Goal: Task Accomplishment & Management: Use online tool/utility

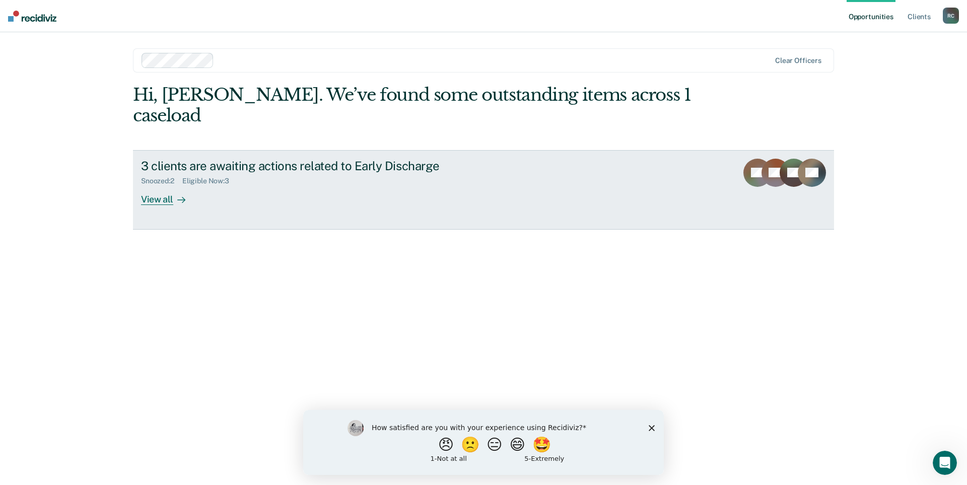
click at [161, 185] on div "View all" at bounding box center [169, 195] width 56 height 20
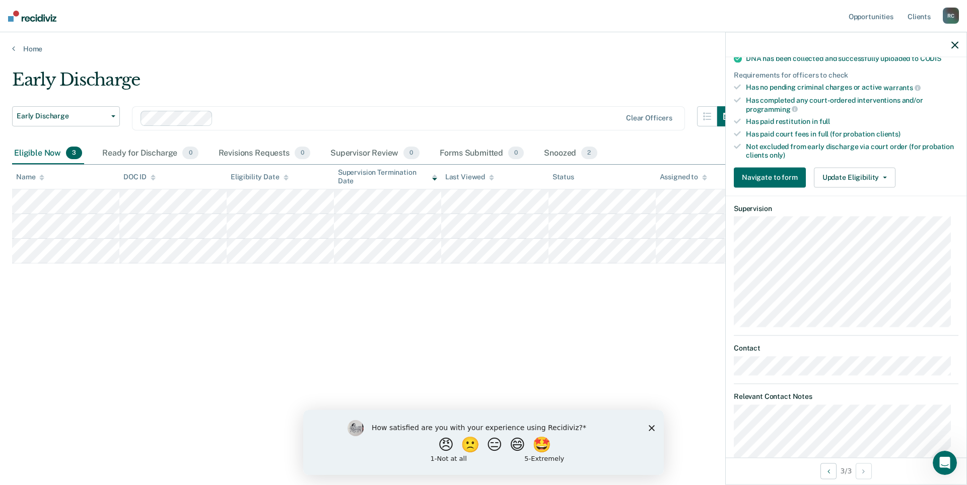
scroll to position [159, 0]
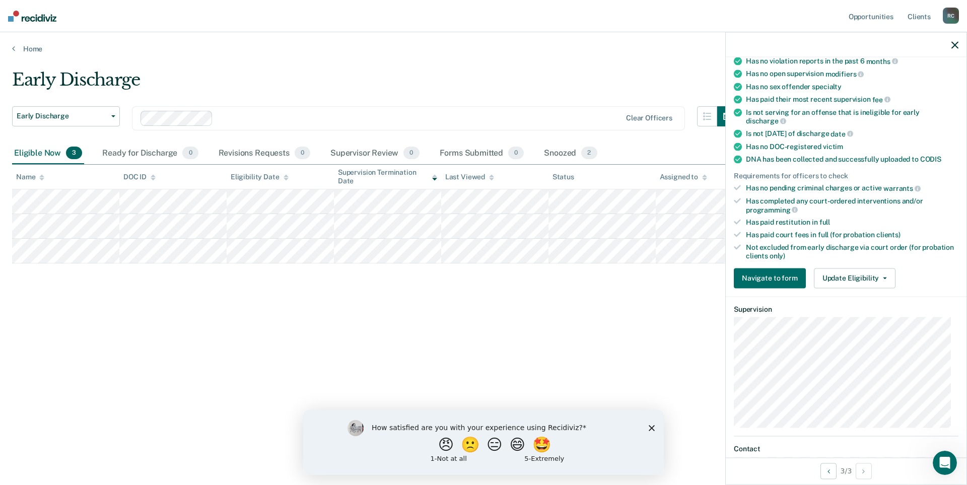
click at [769, 223] on div "Has paid restitution in full" at bounding box center [852, 222] width 213 height 9
click at [117, 119] on button "Early Discharge" at bounding box center [66, 116] width 108 height 20
click at [659, 333] on div "Early Discharge Early Discharge Early Discharge Clear officers Eligible Now 3 R…" at bounding box center [483, 240] width 943 height 340
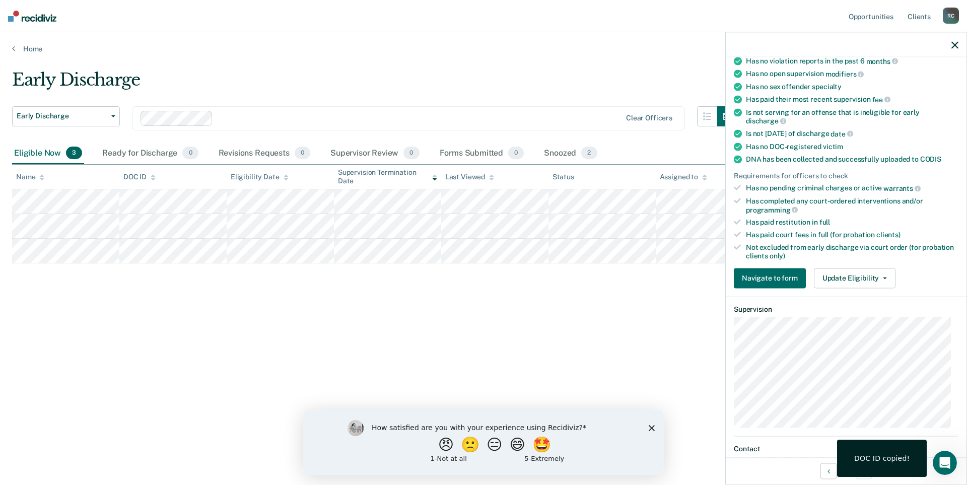
click at [587, 381] on div "Early Discharge Early Discharge Early Discharge Clear officers Eligible Now 3 R…" at bounding box center [483, 240] width 943 height 340
click at [652, 428] on polygon "Close survey" at bounding box center [652, 428] width 6 height 6
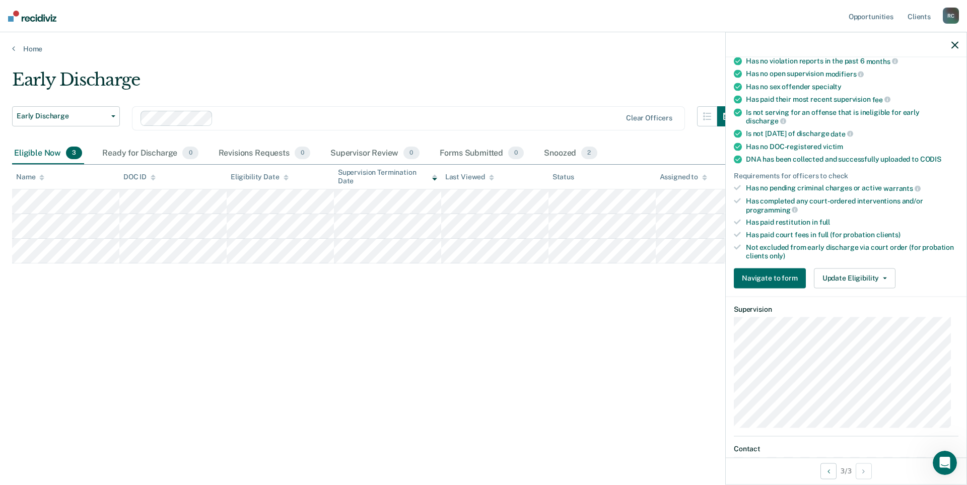
click at [959, 43] on div at bounding box center [846, 44] width 241 height 25
click at [955, 44] on icon "button" at bounding box center [955, 44] width 7 height 7
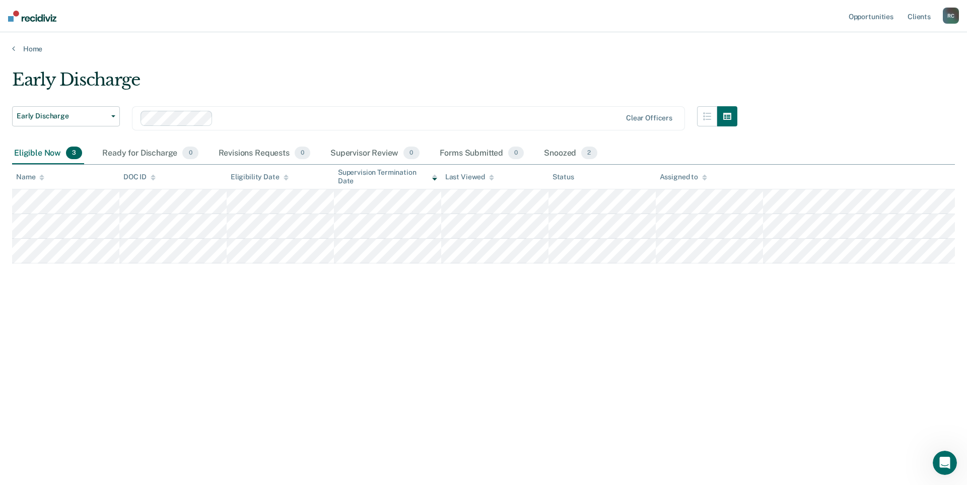
click at [654, 229] on tr at bounding box center [483, 226] width 943 height 25
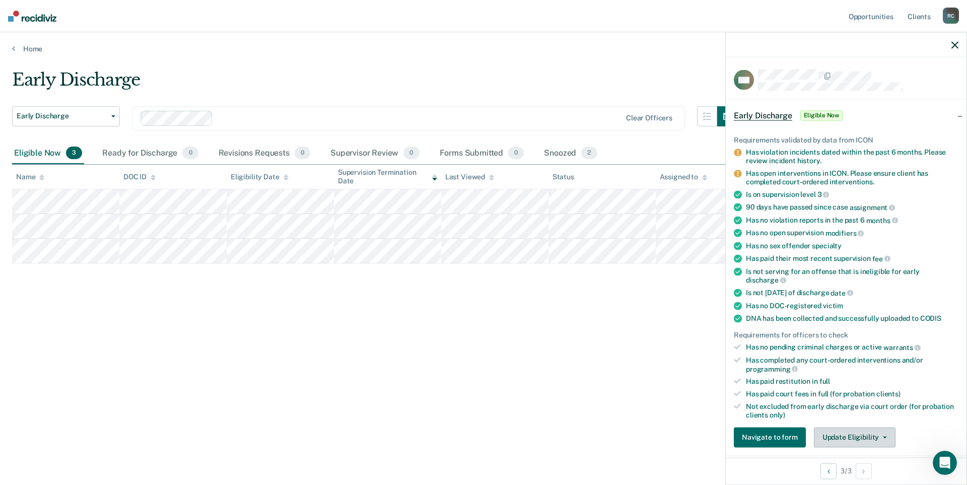
click at [883, 436] on icon "button" at bounding box center [885, 437] width 4 height 2
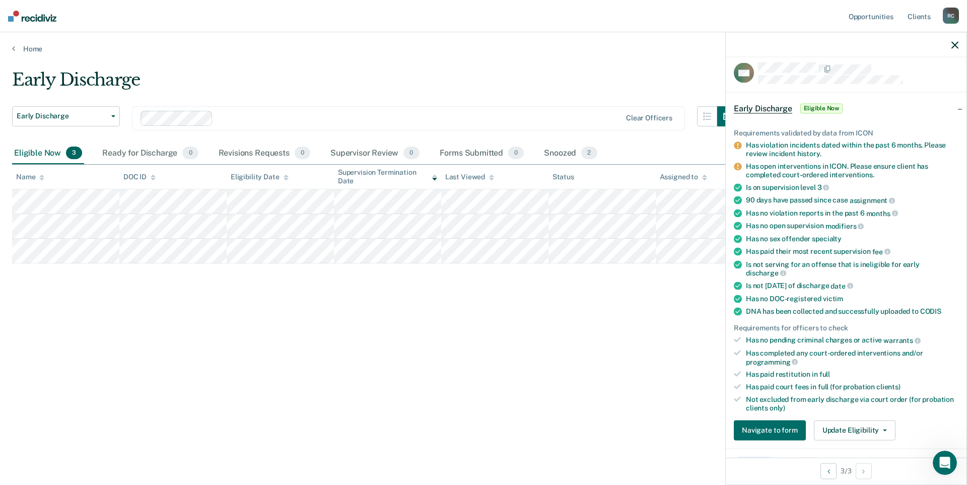
drag, startPoint x: 950, startPoint y: 450, endPoint x: 736, endPoint y: 455, distance: 213.6
click at [738, 456] on article "CM Early Discharge Eligible Now Requirements validated by data from ICON Has vi…" at bounding box center [846, 427] width 225 height 730
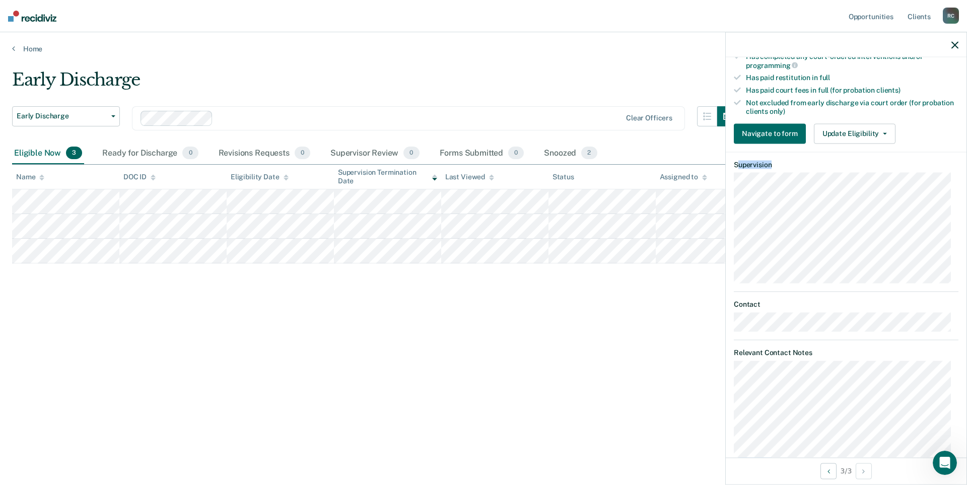
scroll to position [361, 0]
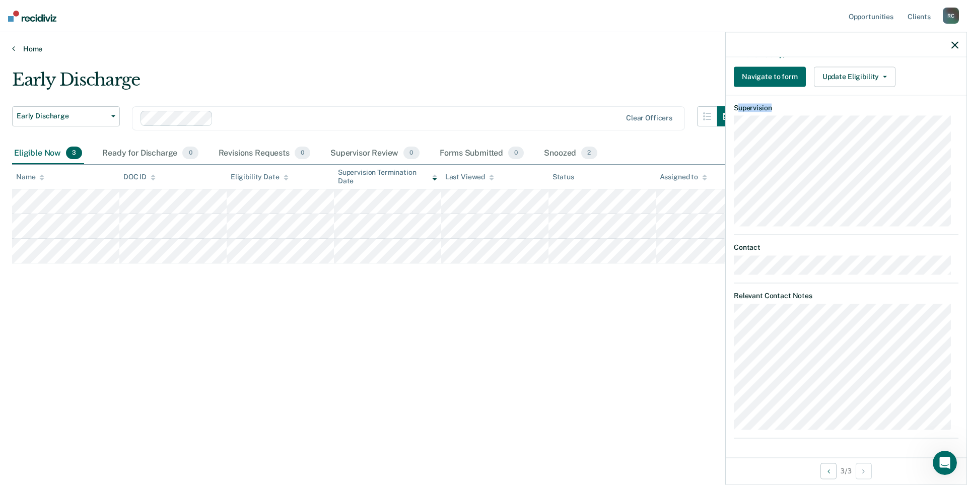
click at [660, 48] on link "Home" at bounding box center [483, 48] width 943 height 9
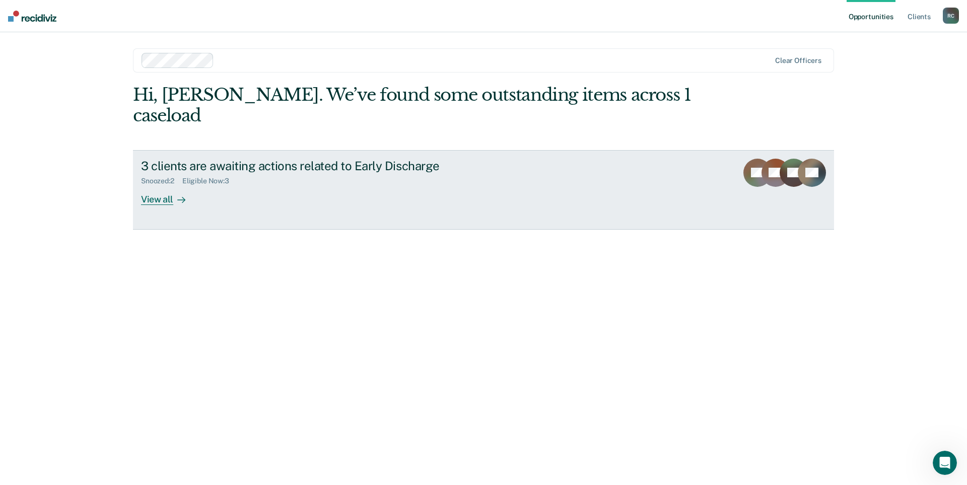
click at [163, 185] on div "View all" at bounding box center [169, 195] width 56 height 20
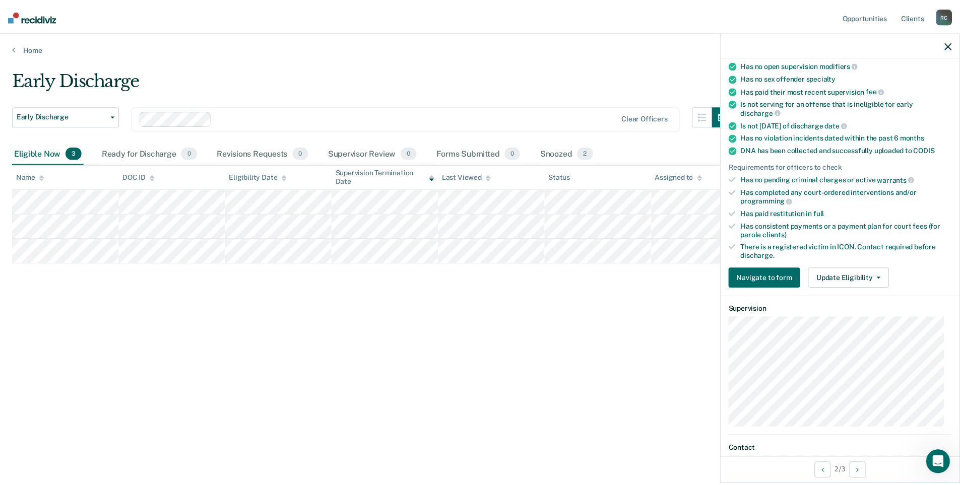
scroll to position [252, 0]
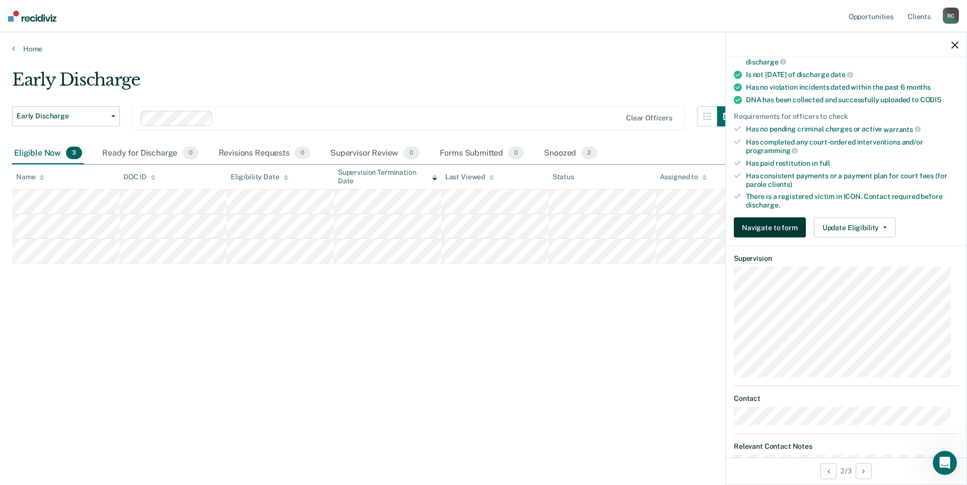
click at [792, 226] on button "Navigate to form" at bounding box center [770, 227] width 72 height 20
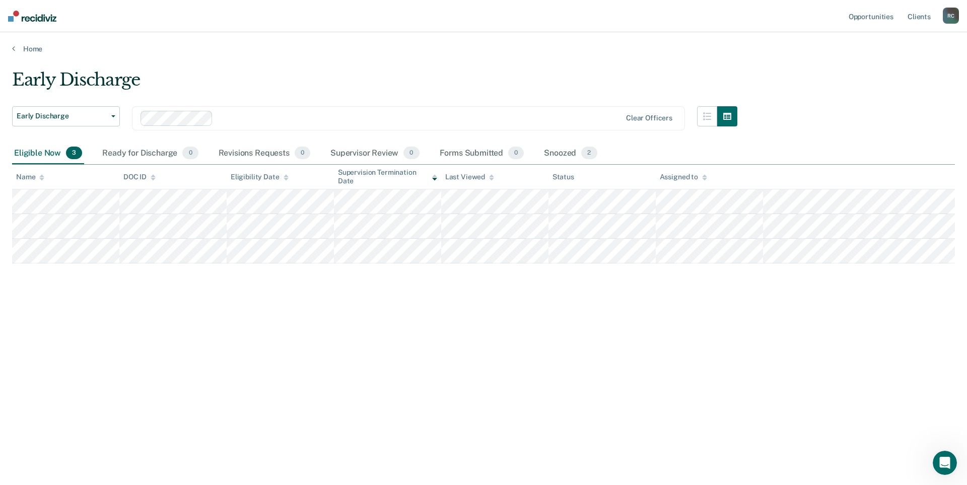
click at [951, 16] on div "R C" at bounding box center [951, 16] width 16 height 16
click at [886, 54] on link "How it works" at bounding box center [910, 53] width 81 height 9
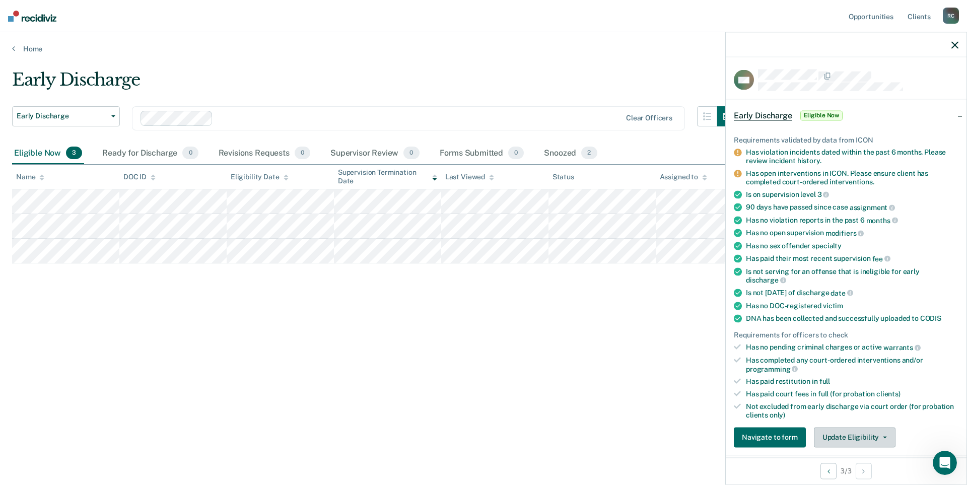
click at [864, 439] on button "Update Eligibility" at bounding box center [855, 437] width 82 height 20
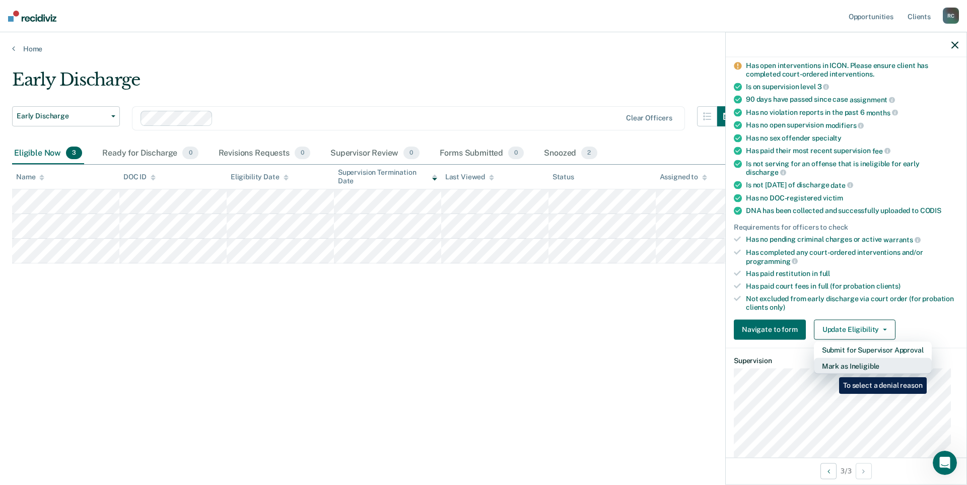
scroll to position [209, 0]
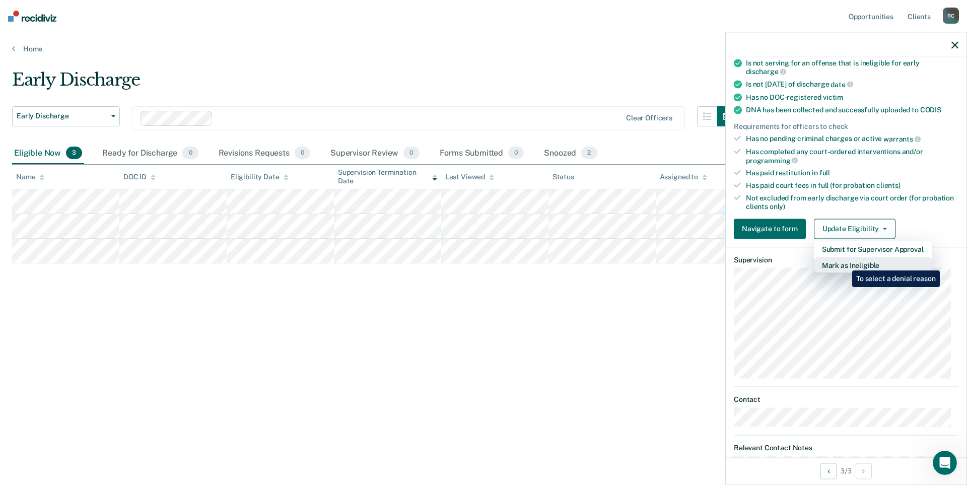
click at [845, 263] on button "Mark as Ineligible" at bounding box center [873, 265] width 118 height 16
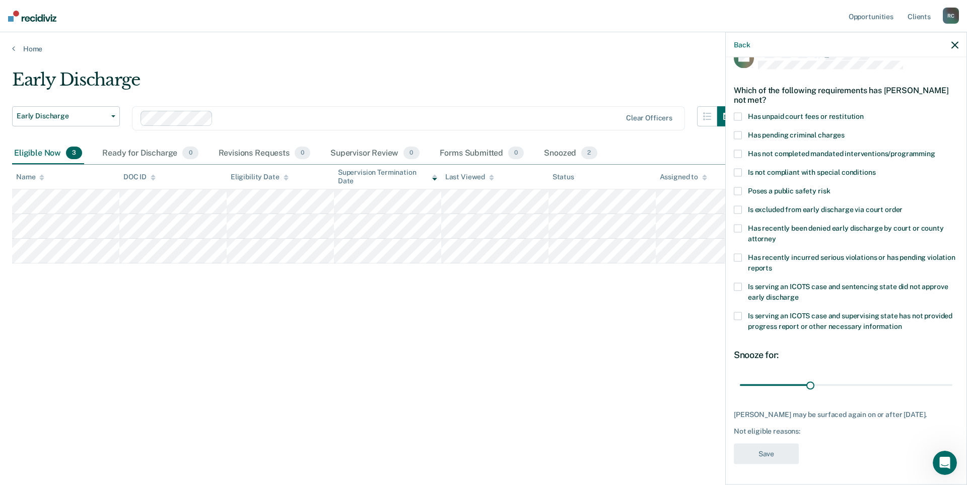
scroll to position [0, 0]
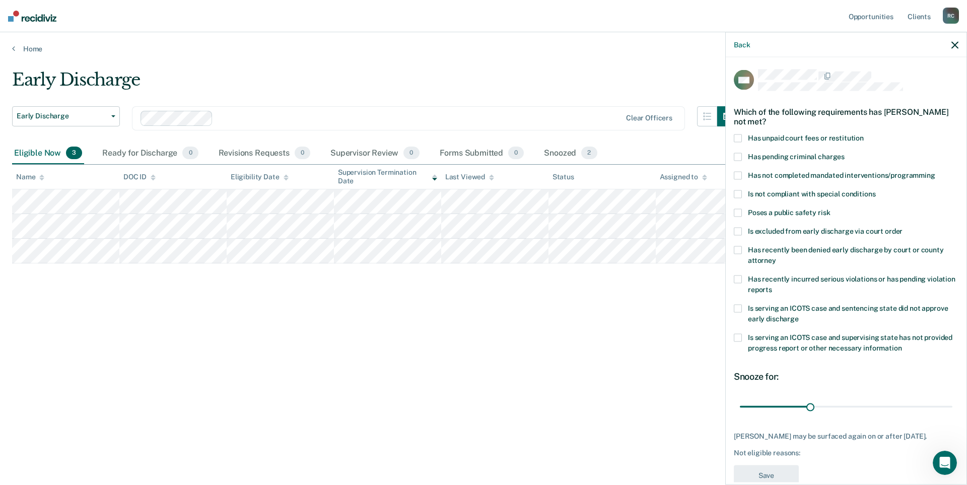
click at [739, 137] on span at bounding box center [738, 138] width 8 height 8
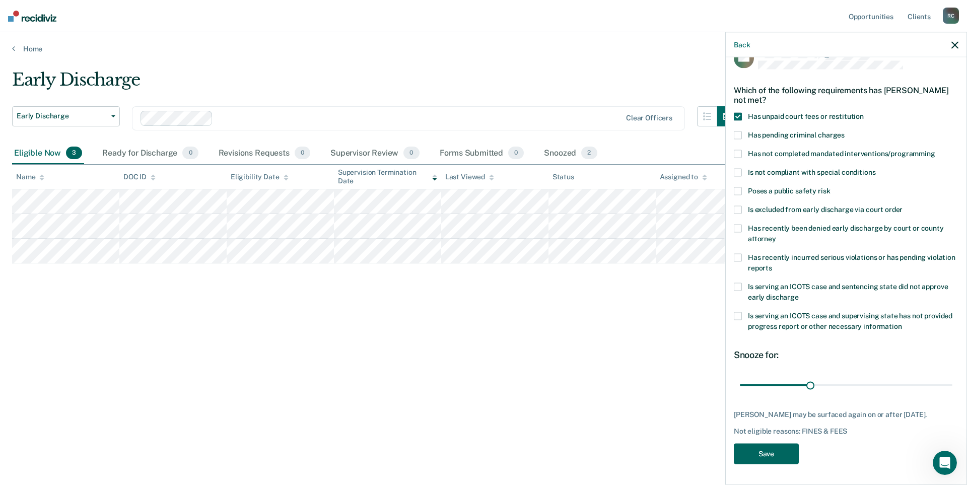
click at [775, 461] on button "Save" at bounding box center [766, 454] width 65 height 21
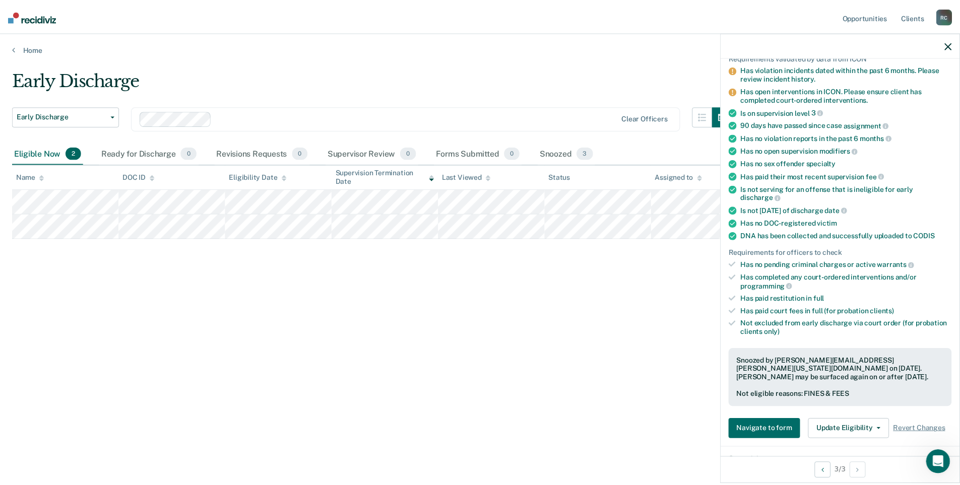
scroll to position [32, 0]
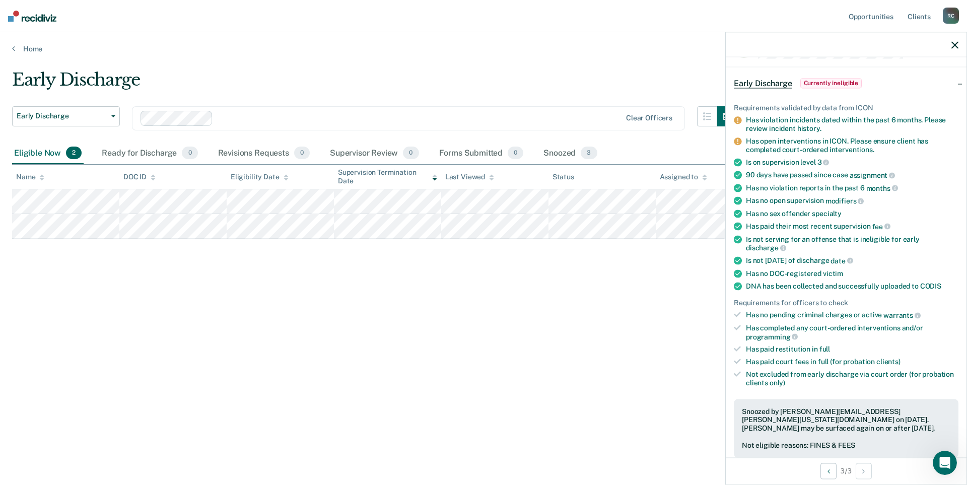
click at [956, 45] on icon "button" at bounding box center [955, 44] width 7 height 7
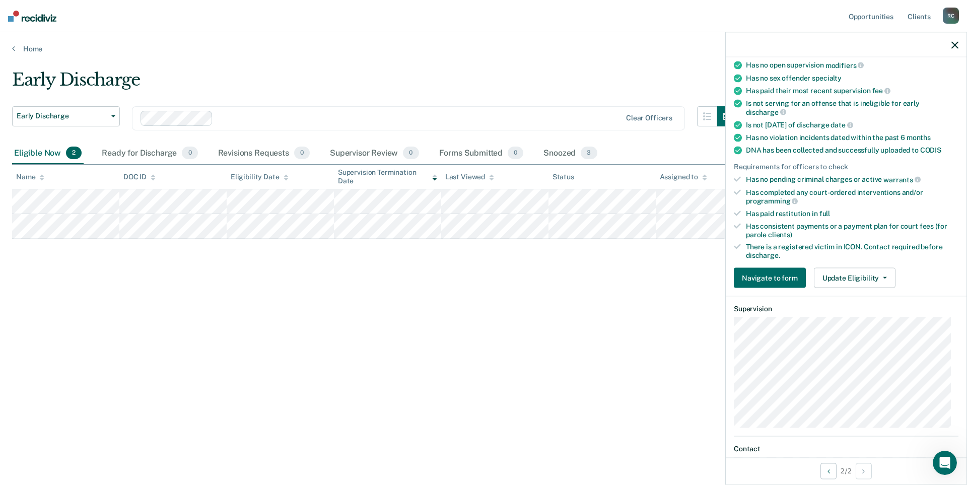
scroll to position [353, 0]
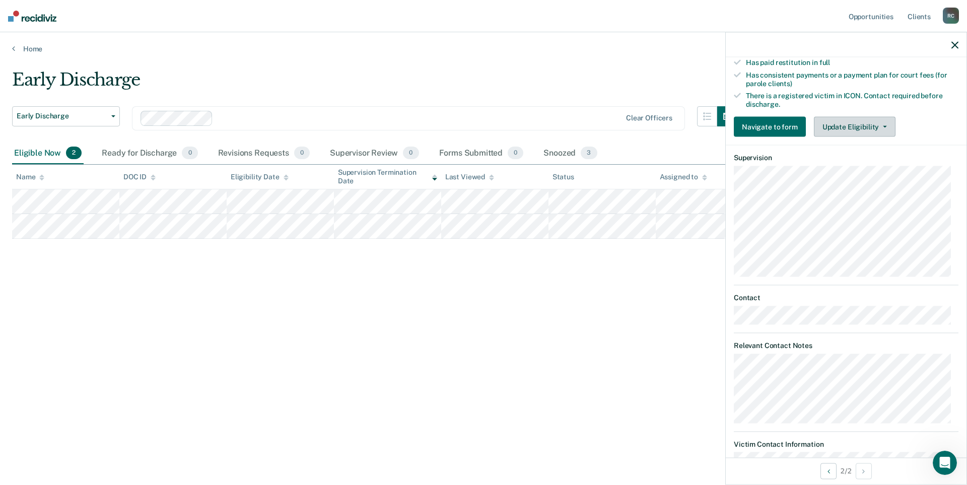
click at [845, 128] on button "Update Eligibility" at bounding box center [855, 126] width 82 height 20
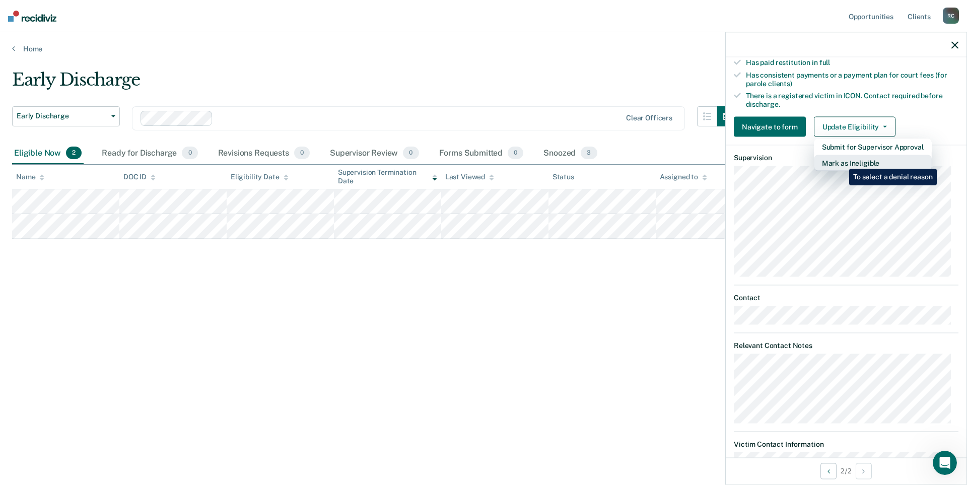
click at [842, 161] on button "Mark as Ineligible" at bounding box center [873, 163] width 118 height 16
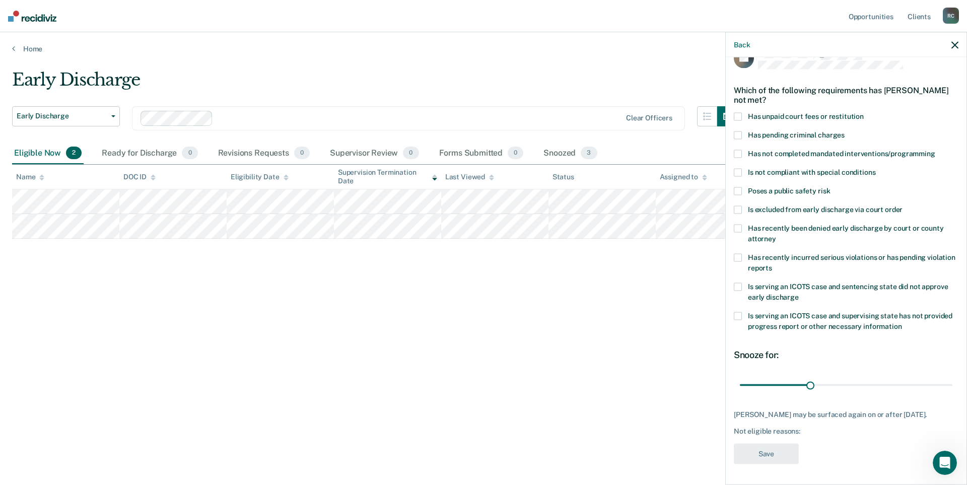
scroll to position [0, 0]
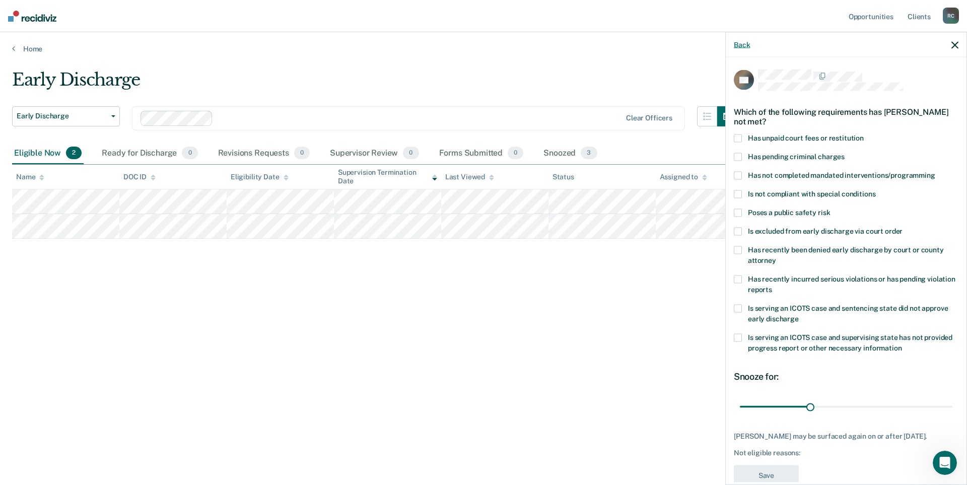
click at [744, 44] on button "Back" at bounding box center [742, 44] width 16 height 9
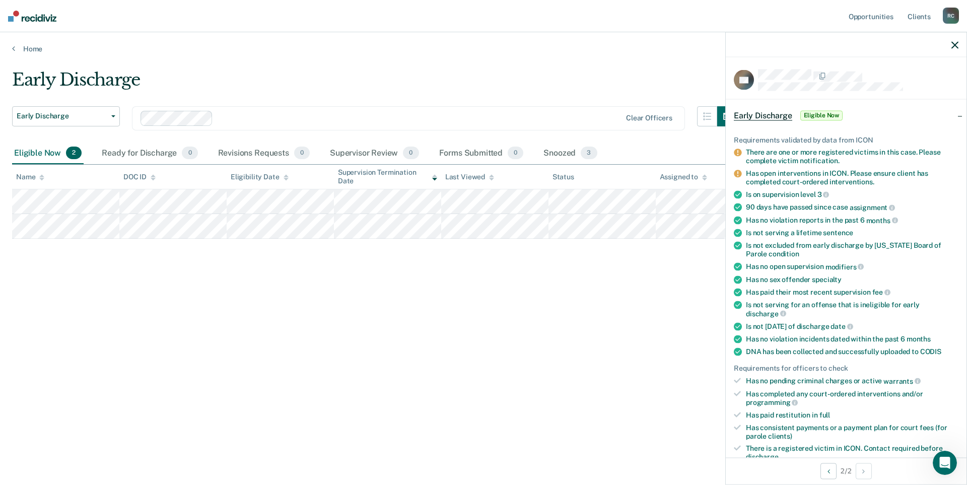
click at [956, 44] on icon "button" at bounding box center [955, 44] width 7 height 7
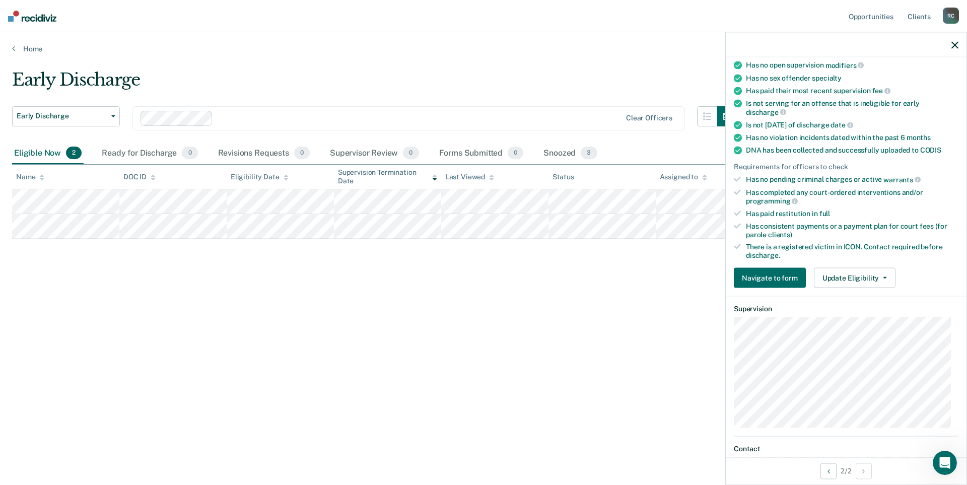
scroll to position [252, 0]
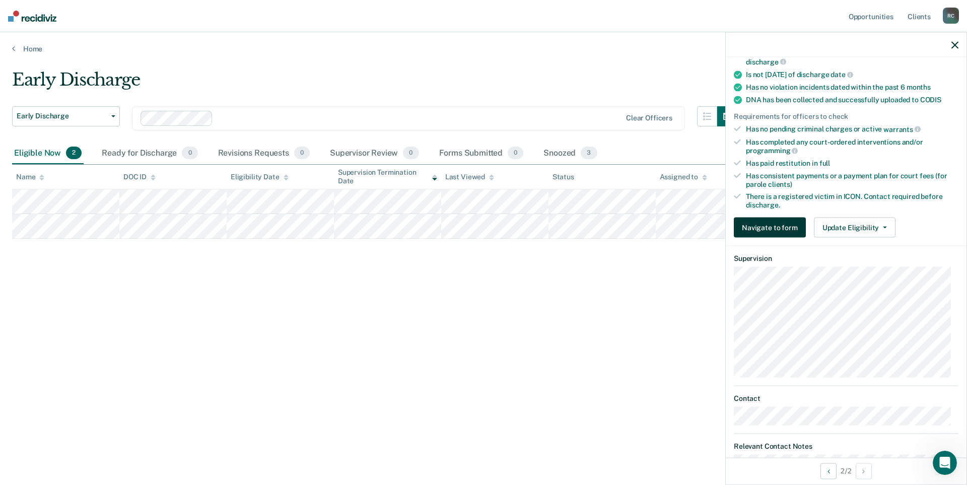
click at [787, 233] on button "Navigate to form" at bounding box center [770, 227] width 72 height 20
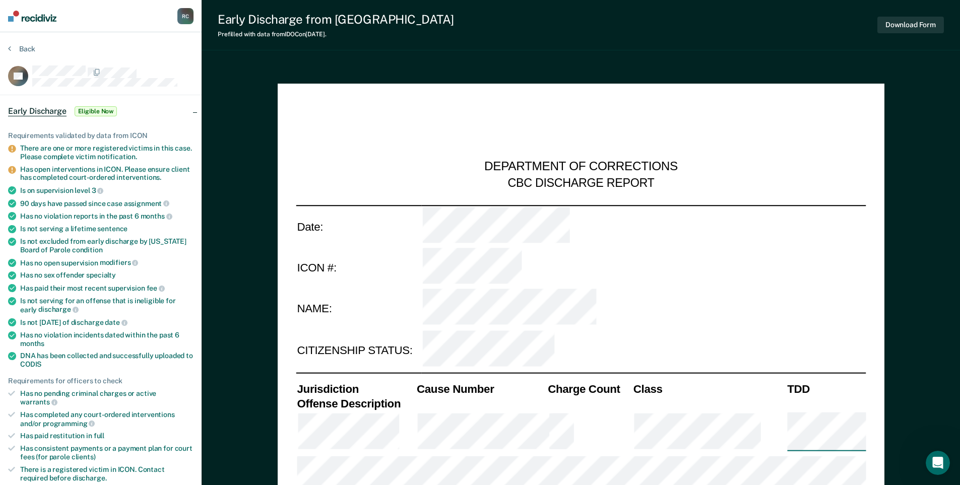
type textarea "x"
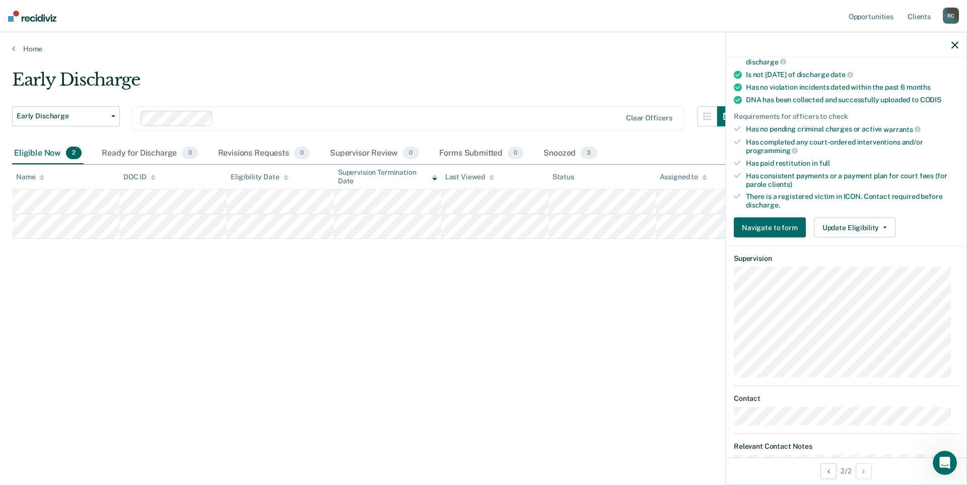
scroll to position [403, 0]
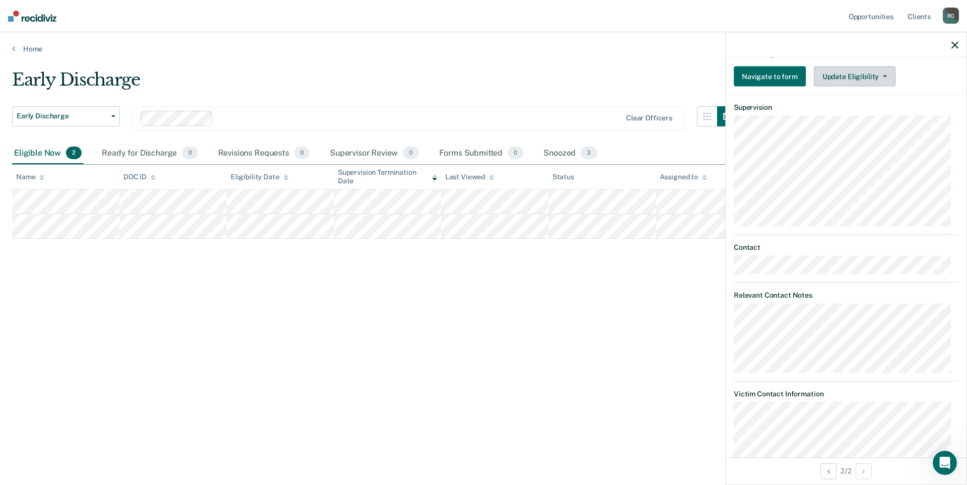
click at [847, 75] on button "Update Eligibility" at bounding box center [855, 76] width 82 height 20
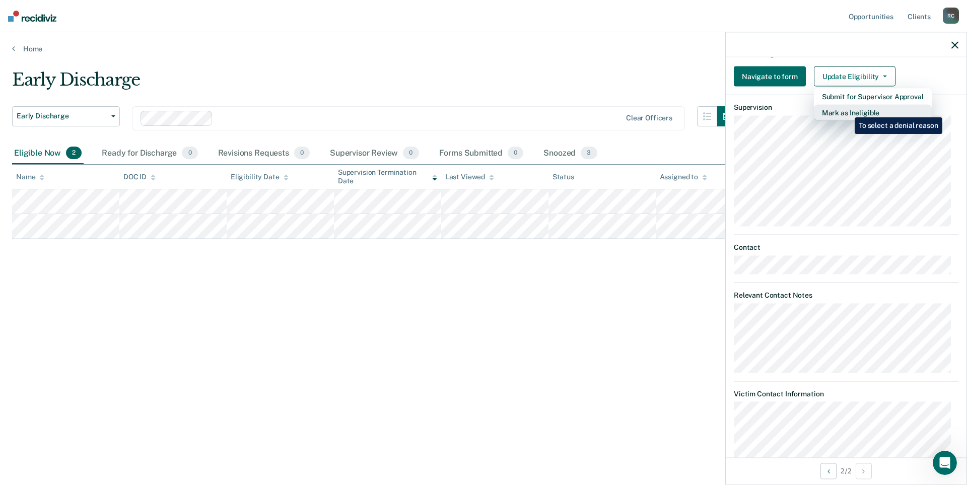
click at [847, 110] on button "Mark as Ineligible" at bounding box center [873, 112] width 118 height 16
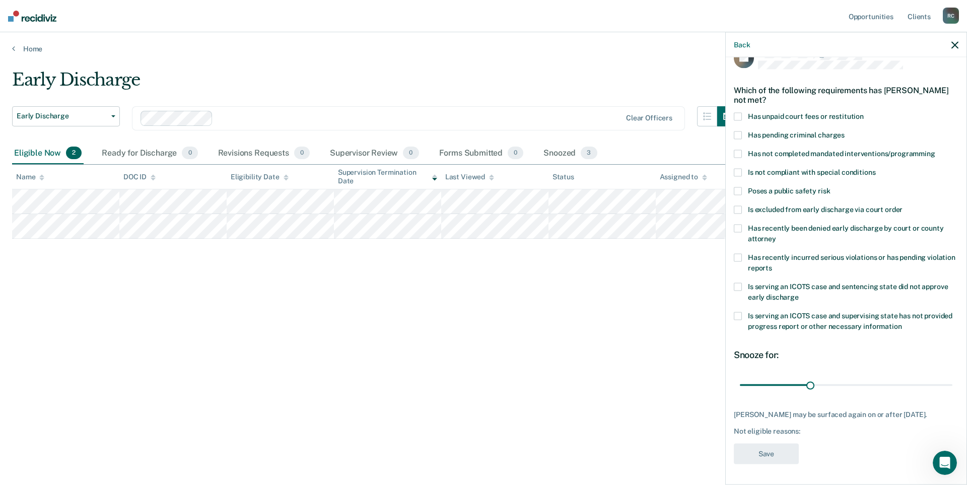
click at [738, 187] on span at bounding box center [738, 191] width 8 height 8
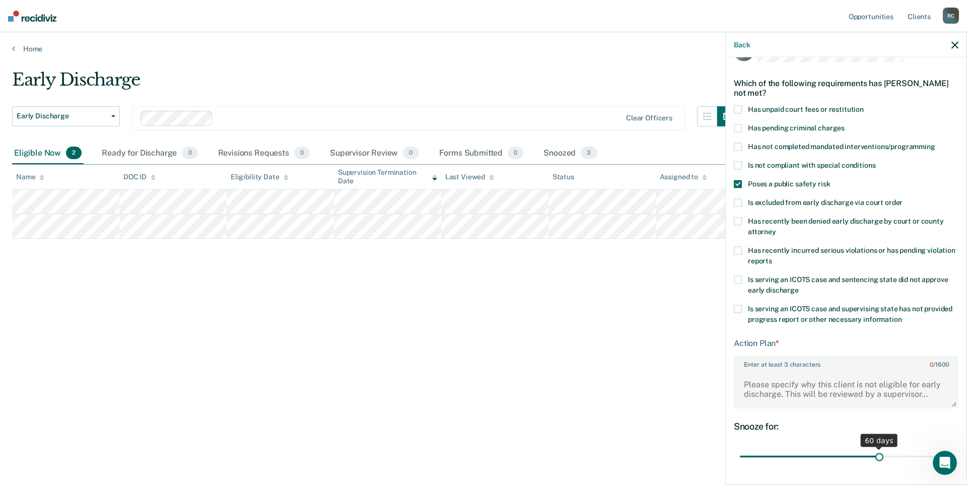
drag, startPoint x: 807, startPoint y: 457, endPoint x: 874, endPoint y: 454, distance: 67.1
type input "60"
click at [874, 454] on input "range" at bounding box center [846, 457] width 213 height 18
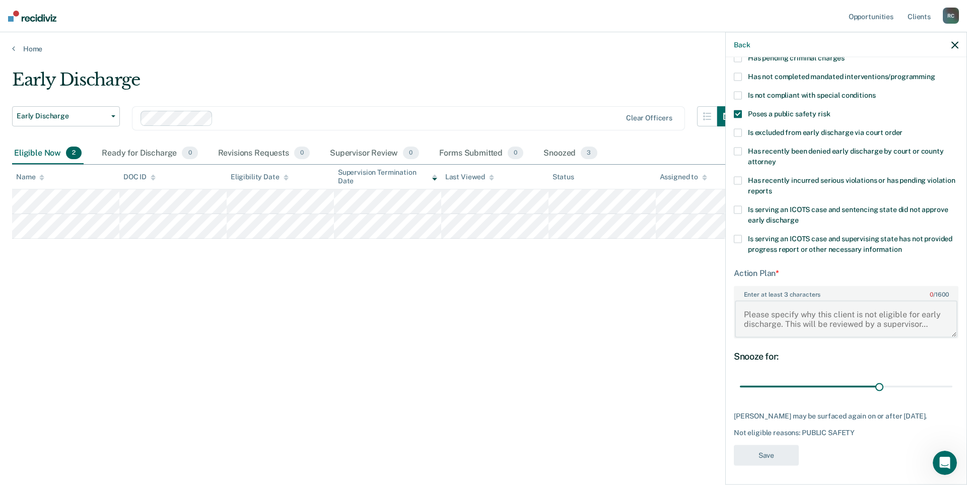
click at [824, 313] on textarea "Enter at least 3 characters 0 / 1600" at bounding box center [846, 318] width 223 height 37
type textarea "h"
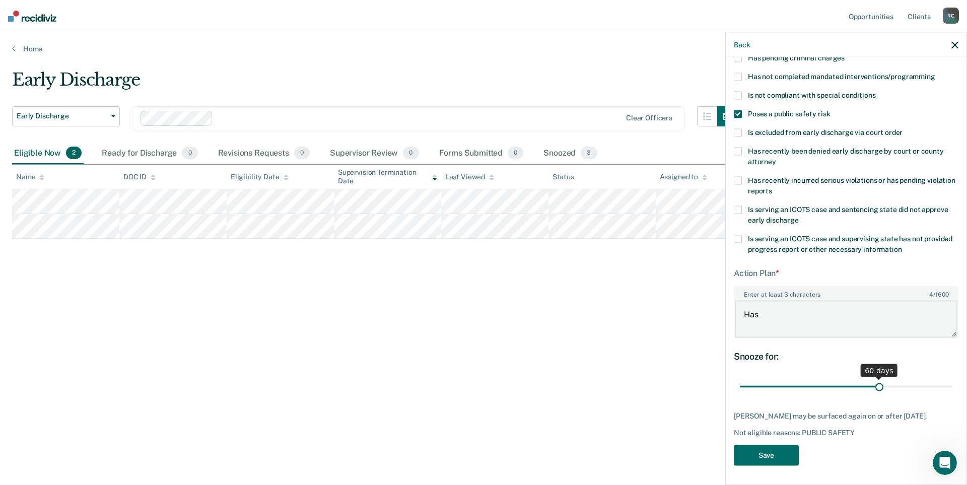
type textarea "Has"
drag, startPoint x: 874, startPoint y: 388, endPoint x: 967, endPoint y: 396, distance: 92.5
type input "90"
click at [953, 395] on input "range" at bounding box center [846, 387] width 213 height 18
click at [758, 313] on textarea "Has" at bounding box center [846, 318] width 223 height 37
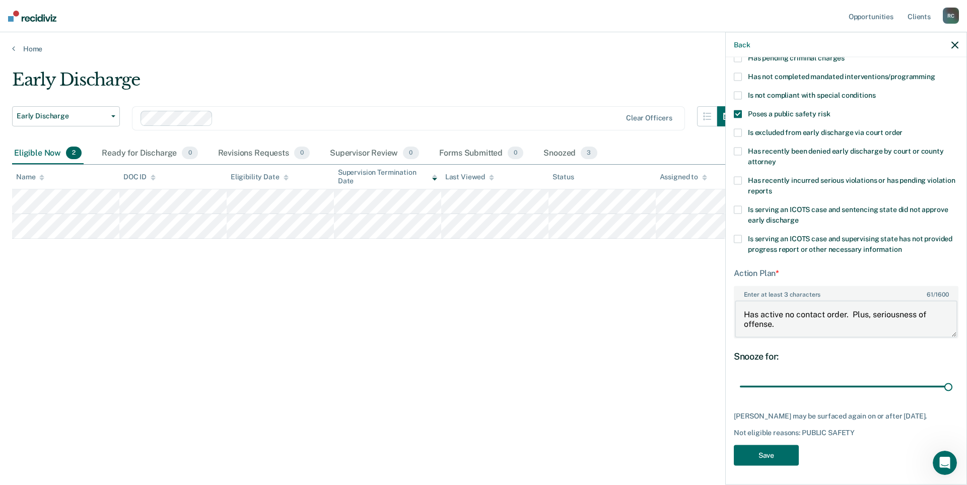
click at [793, 322] on textarea "Has active no contact order. Plus, seriousness of offense." at bounding box center [846, 318] width 223 height 37
type textarea "Has active no contact order. Plus, seriousness of offense."
click at [771, 464] on button "Save" at bounding box center [766, 455] width 65 height 21
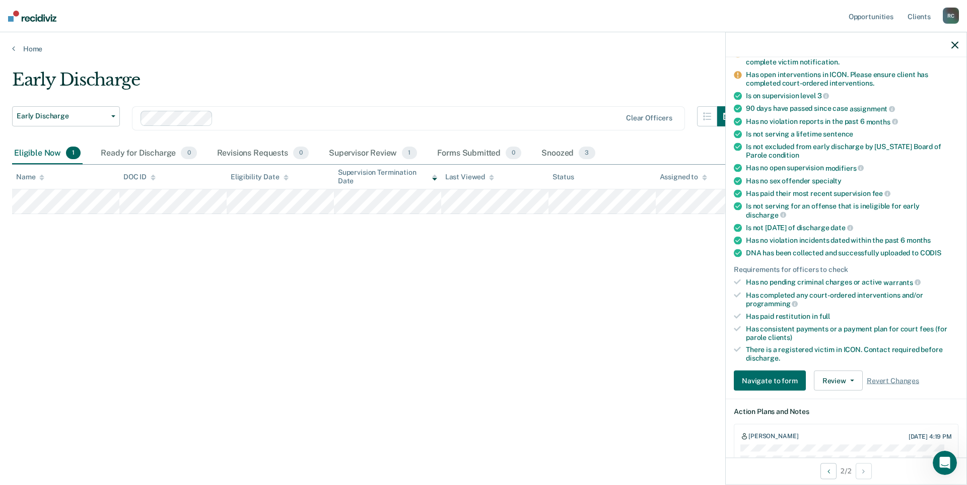
click at [579, 355] on div "Early Discharge Early Discharge Early Discharge Clear officers Eligible Now 1 R…" at bounding box center [483, 240] width 943 height 340
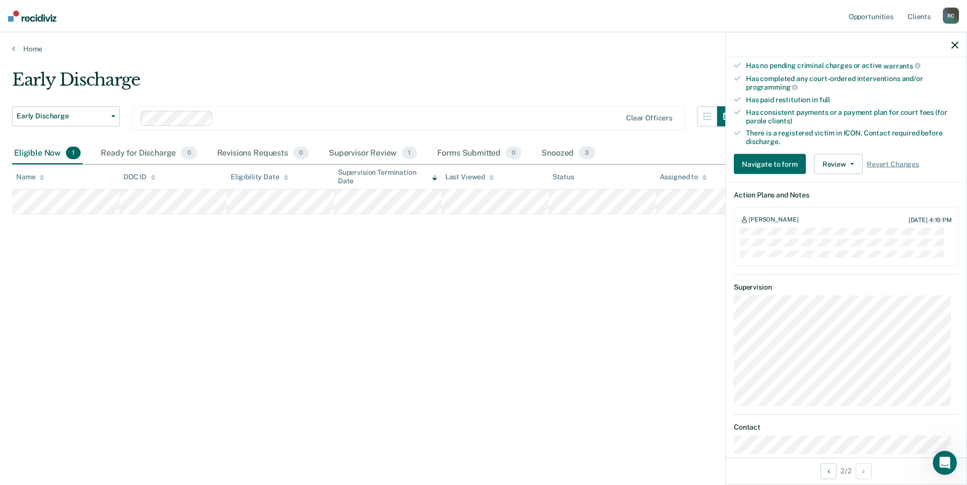
scroll to position [0, 0]
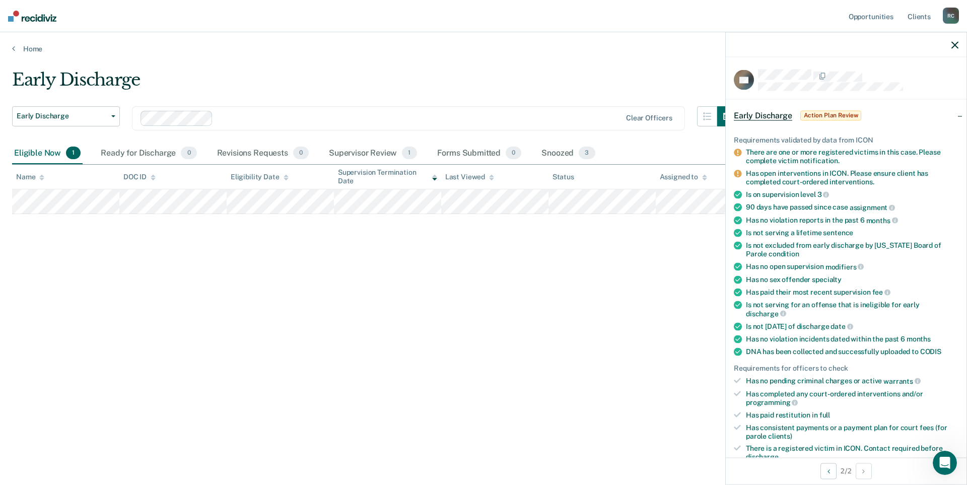
click at [566, 334] on div "Early Discharge Early Discharge Early Discharge Clear officers Eligible Now 1 R…" at bounding box center [483, 240] width 943 height 340
click at [956, 41] on icon "button" at bounding box center [955, 44] width 7 height 7
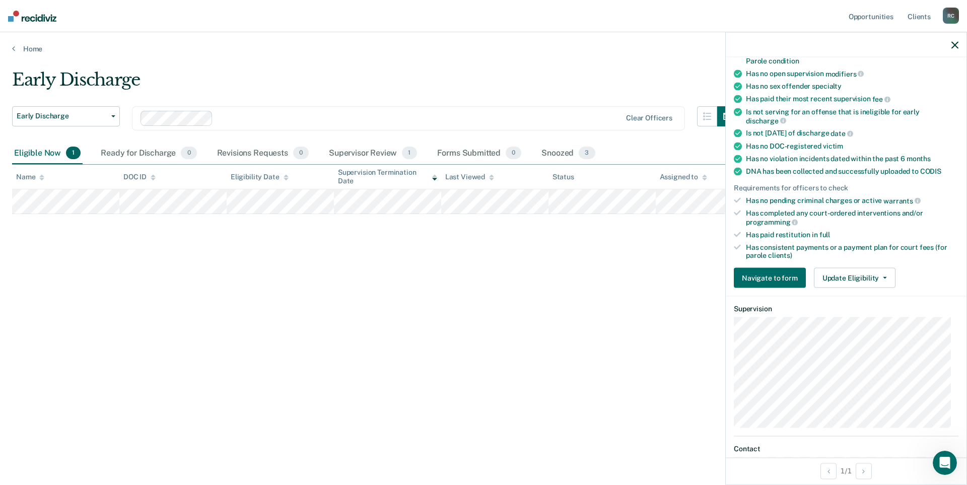
scroll to position [201, 0]
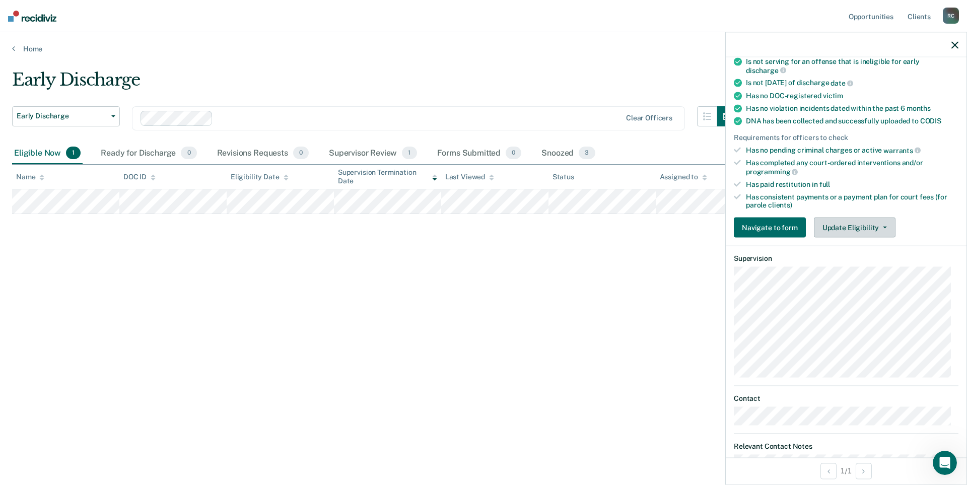
click at [874, 231] on button "Update Eligibility" at bounding box center [855, 228] width 82 height 20
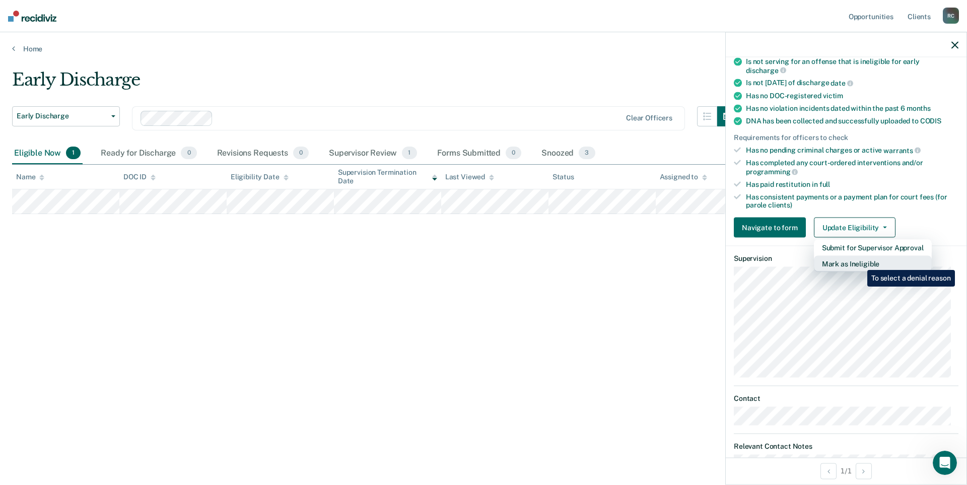
click at [860, 262] on button "Mark as Ineligible" at bounding box center [873, 264] width 118 height 16
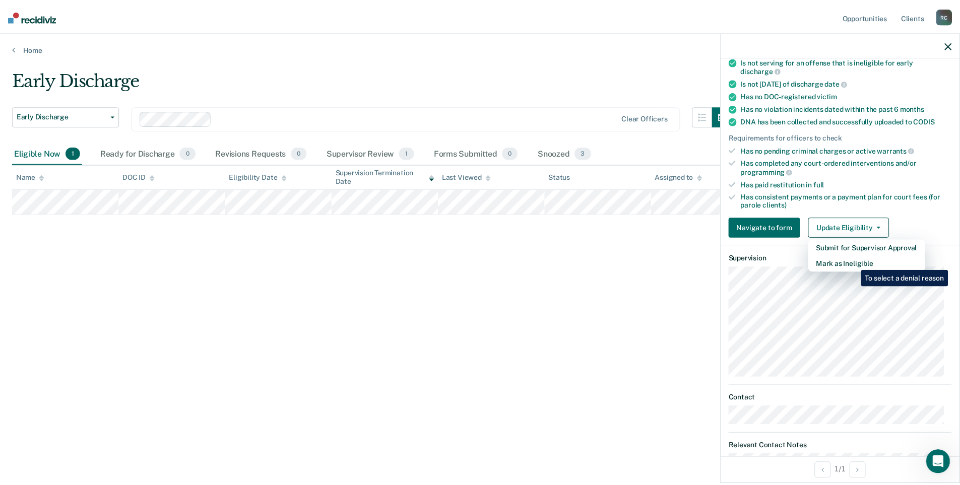
scroll to position [29, 0]
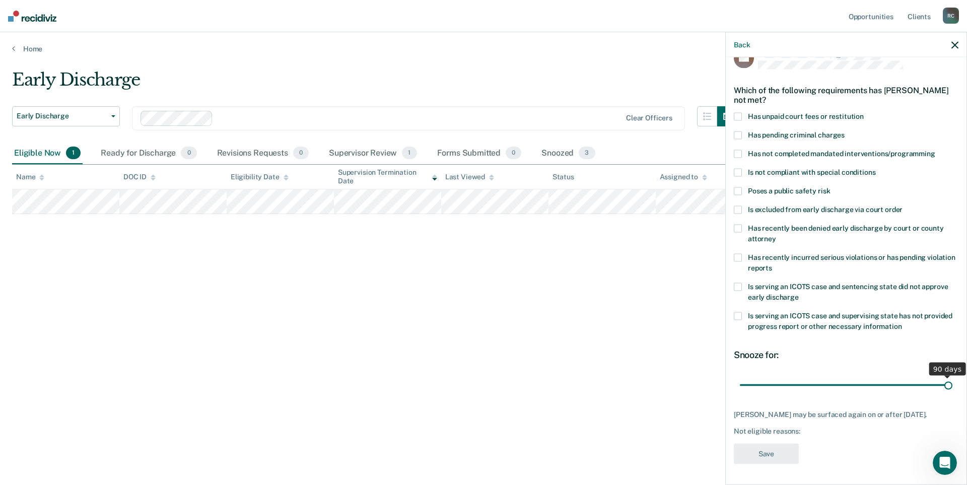
drag, startPoint x: 808, startPoint y: 377, endPoint x: 967, endPoint y: 378, distance: 158.7
type input "90"
click at [953, 378] on input "range" at bounding box center [846, 385] width 213 height 18
click at [742, 113] on span at bounding box center [738, 117] width 8 height 8
click at [762, 454] on button "Save" at bounding box center [766, 454] width 65 height 21
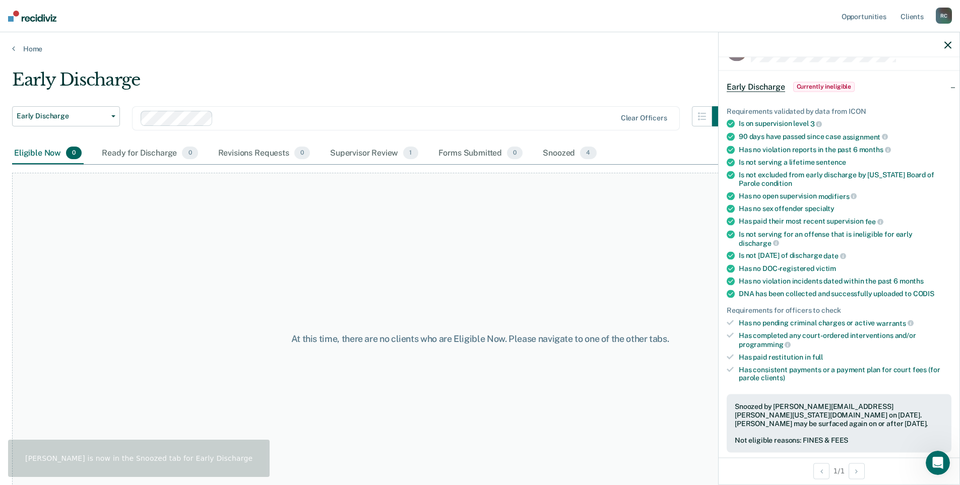
click at [627, 279] on div "At this time, there are no clients who are Eligible Now. Please navigate to one…" at bounding box center [479, 339] width 935 height 332
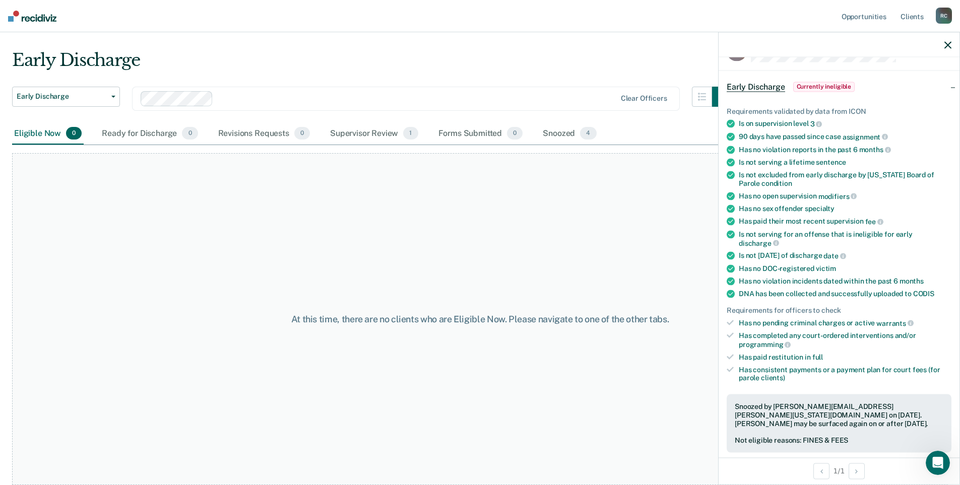
click at [945, 44] on icon "button" at bounding box center [947, 44] width 7 height 7
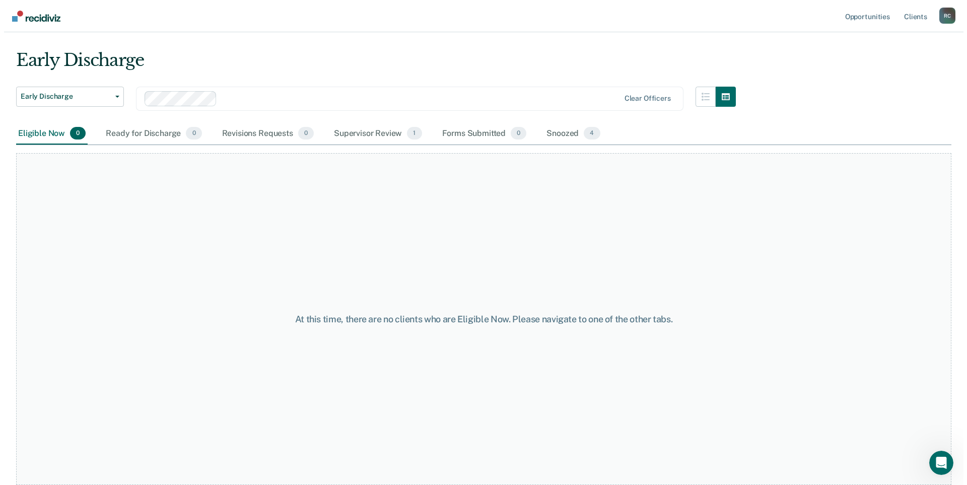
scroll to position [0, 0]
